Goal: Transaction & Acquisition: Purchase product/service

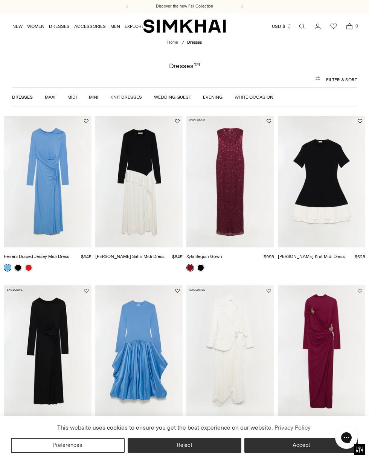
click at [255, 96] on link "White Occasion" at bounding box center [254, 96] width 39 height 5
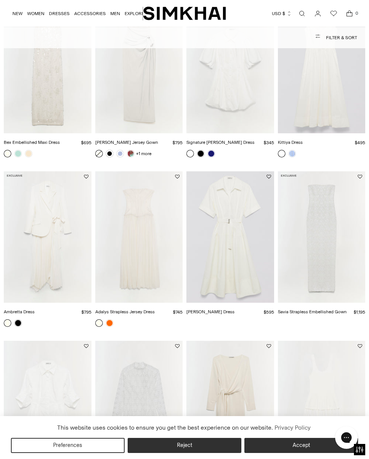
scroll to position [640, 0]
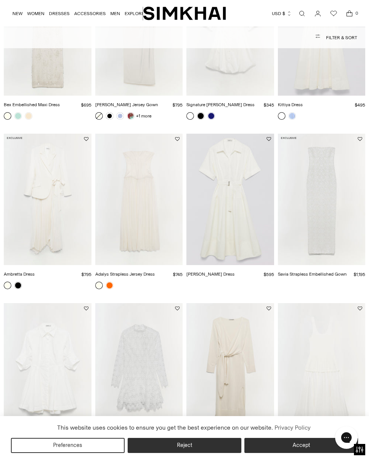
click at [0, 0] on img "Adalys Strapless Jersey Dress" at bounding box center [0, 0] width 0 height 0
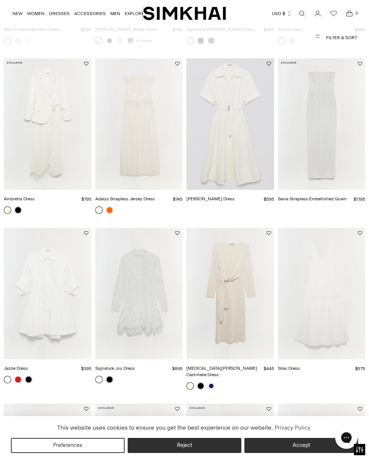
scroll to position [753, 0]
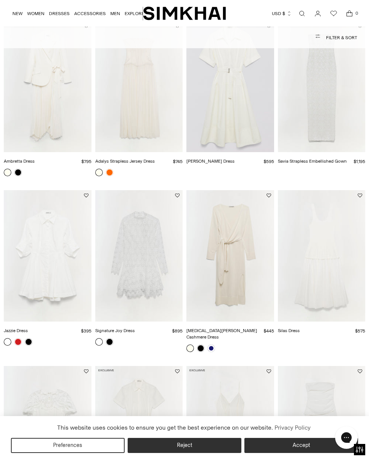
click at [0, 0] on img "Signature Joy Dress" at bounding box center [0, 0] width 0 height 0
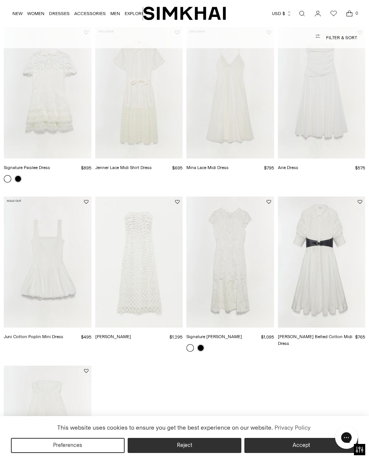
scroll to position [1205, 0]
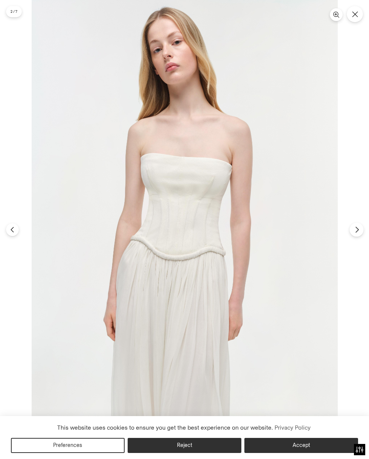
click at [363, 230] on button "Next" at bounding box center [356, 230] width 14 height 14
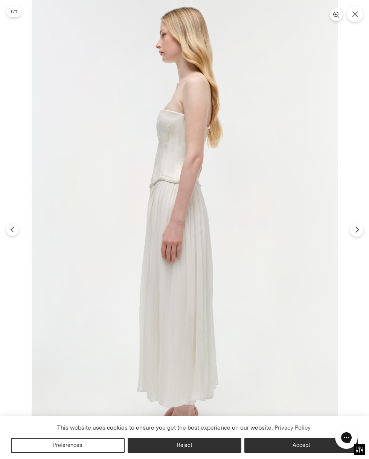
click at [360, 230] on button "Next" at bounding box center [356, 230] width 14 height 14
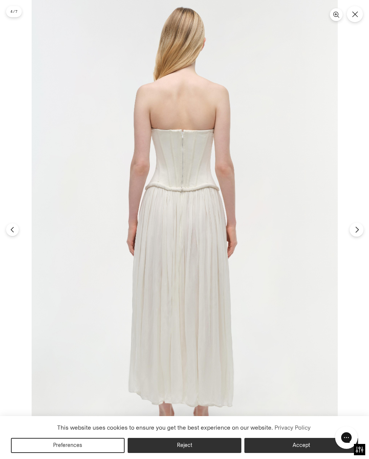
click at [360, 230] on button "Next" at bounding box center [356, 230] width 14 height 14
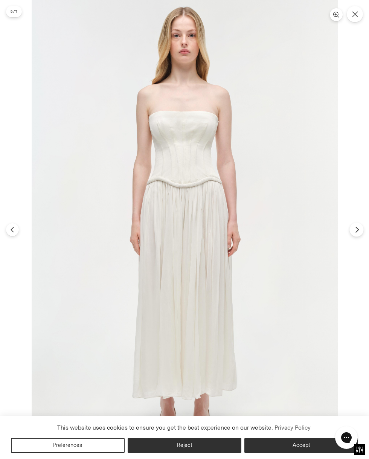
click at [360, 230] on button "Next" at bounding box center [356, 230] width 14 height 14
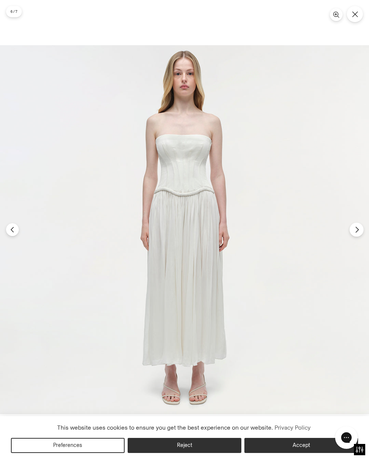
click at [360, 230] on button "Next" at bounding box center [356, 230] width 14 height 14
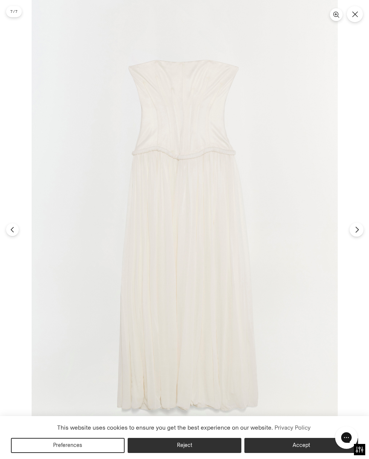
click at [360, 230] on button "Next" at bounding box center [356, 230] width 14 height 14
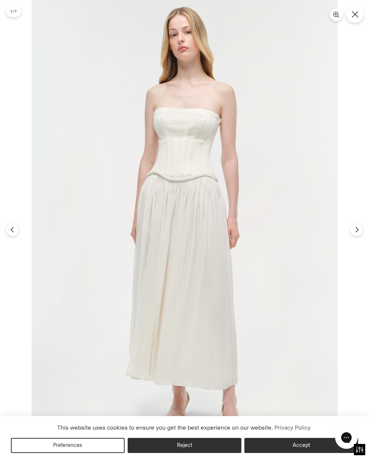
click at [356, 9] on button "Close" at bounding box center [355, 14] width 18 height 18
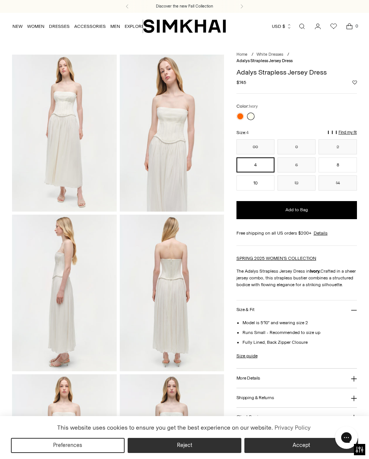
scroll to position [75, 0]
